Goal: Task Accomplishment & Management: Use online tool/utility

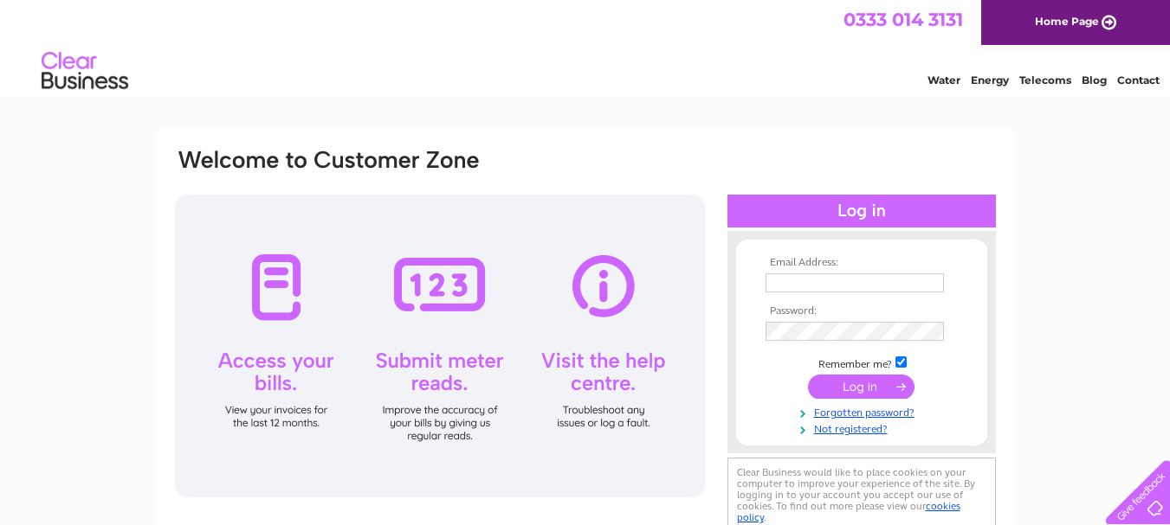
type input "fingertipsbeauty@hotmail.co.uk"
click at [870, 383] on input "submit" at bounding box center [861, 387] width 106 height 24
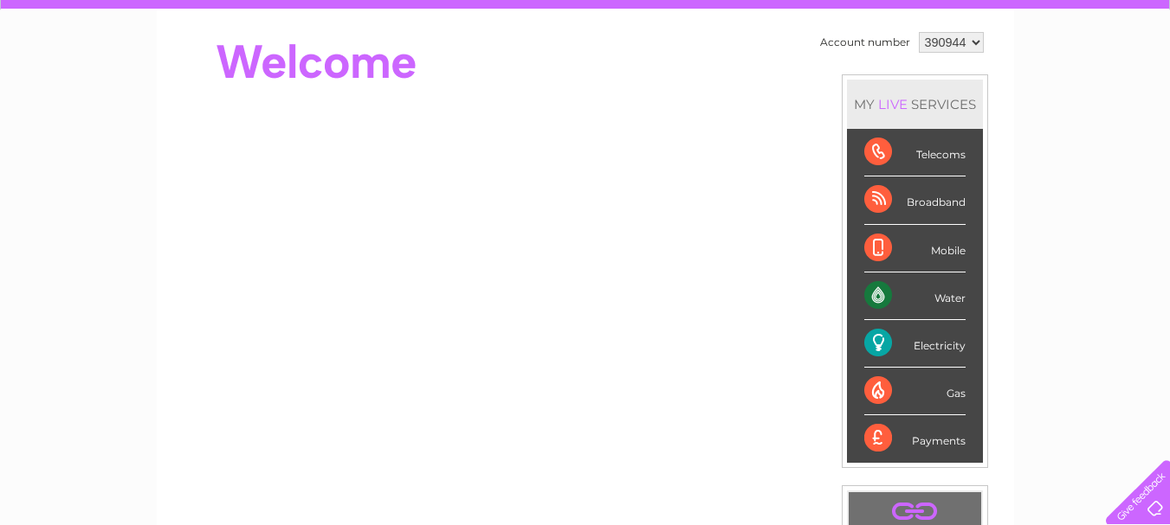
scroll to position [87, 0]
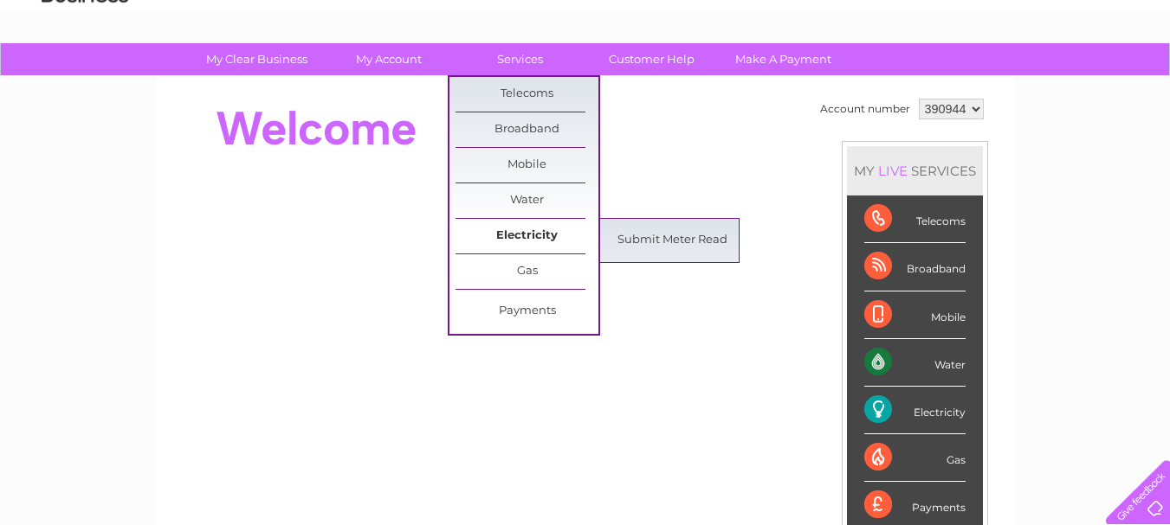
click at [528, 232] on link "Electricity" at bounding box center [526, 236] width 143 height 35
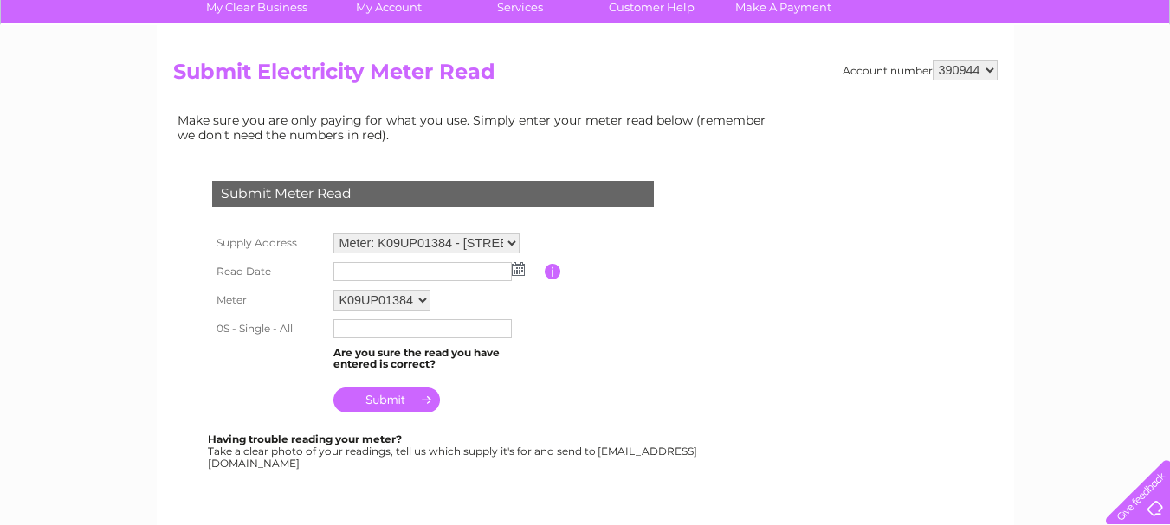
scroll to position [173, 0]
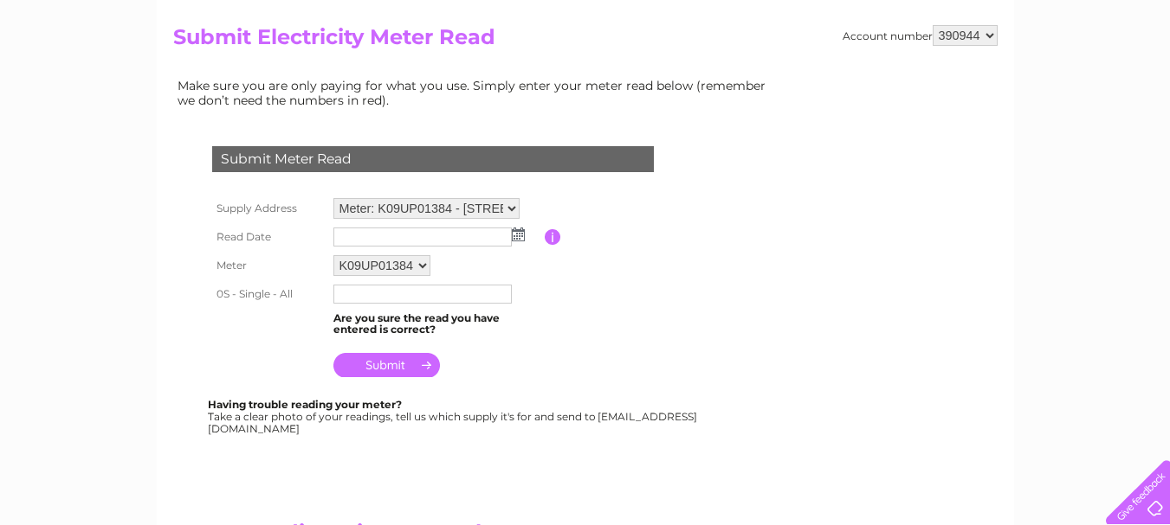
click at [521, 233] on img at bounding box center [518, 235] width 13 height 14
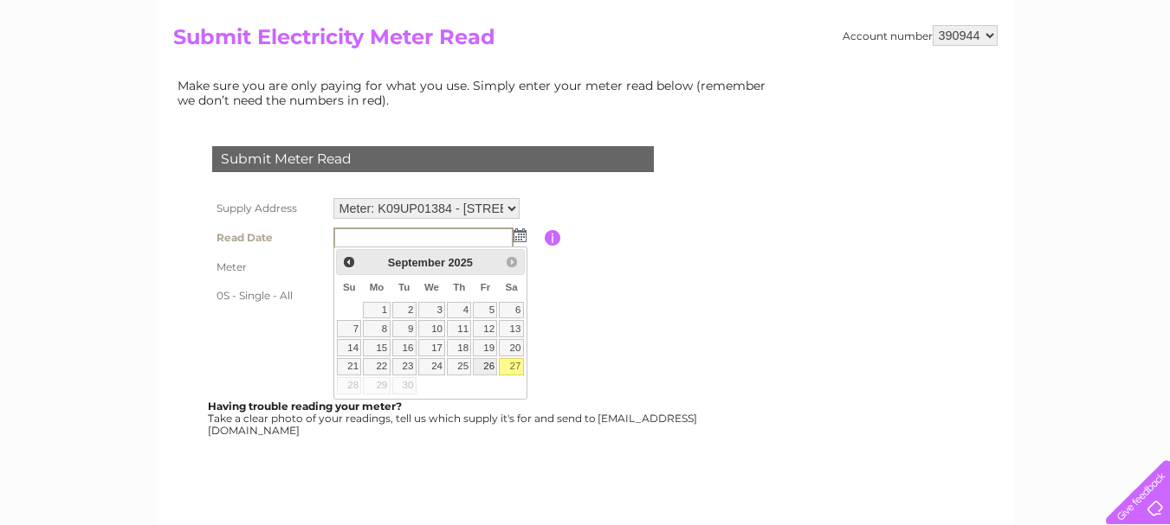
click at [491, 362] on link "26" at bounding box center [485, 366] width 24 height 17
type input "[DATE]"
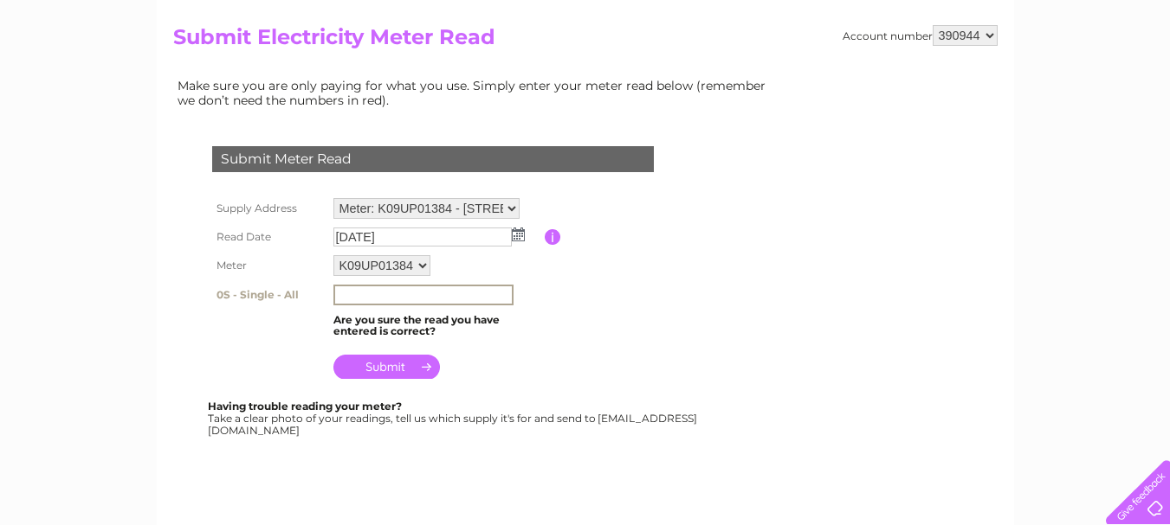
click at [419, 298] on input "text" at bounding box center [423, 295] width 180 height 21
click at [425, 295] on input "text" at bounding box center [423, 295] width 180 height 21
type input "125670"
click at [395, 359] on input "submit" at bounding box center [386, 367] width 106 height 24
